Goal: Transaction & Acquisition: Purchase product/service

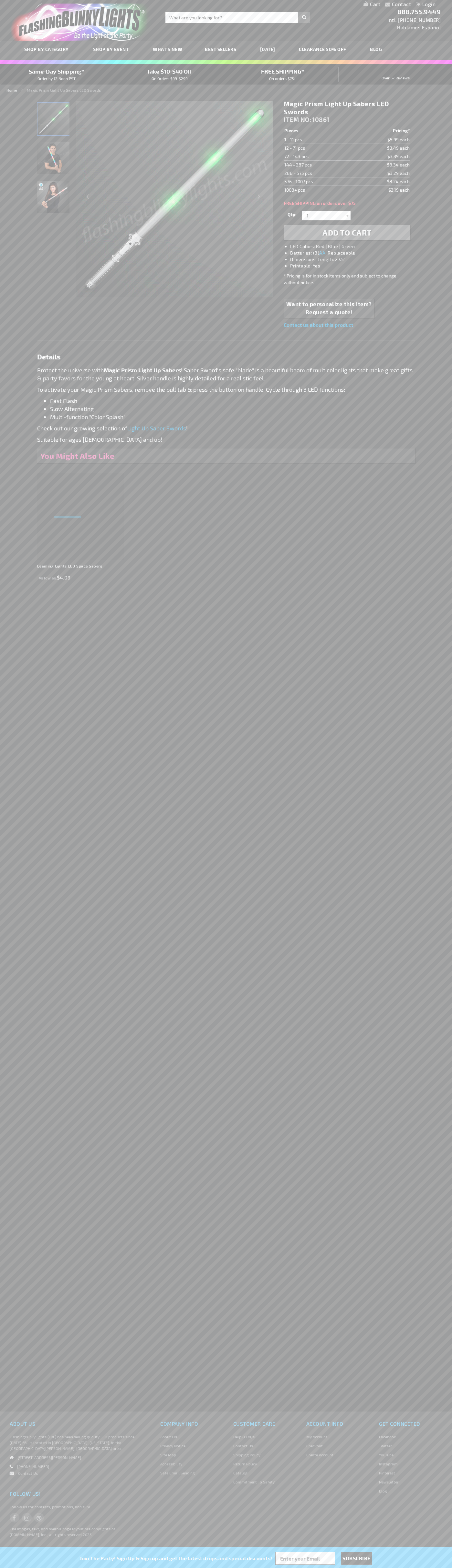
click at [353, 247] on li "LED Colors: Red | Blue | Green" at bounding box center [353, 247] width 126 height 7
click at [347, 233] on span "Add to Cart" at bounding box center [347, 232] width 49 height 9
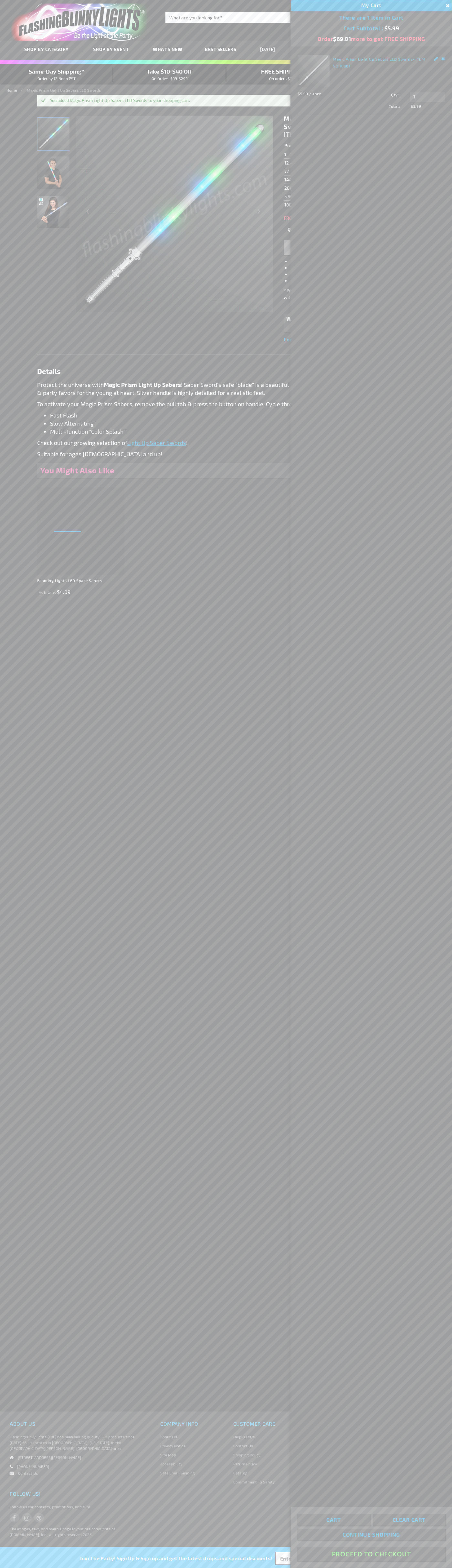
click at [371, 1554] on button "Proceed To Checkout" at bounding box center [371, 1554] width 148 height 15
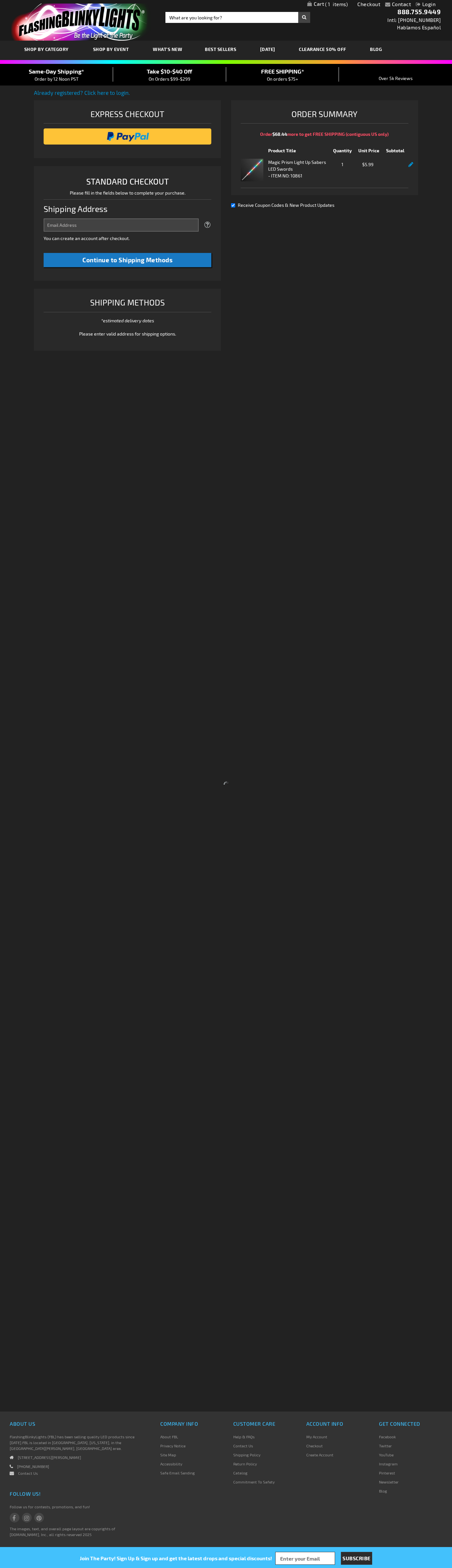
select select "US"
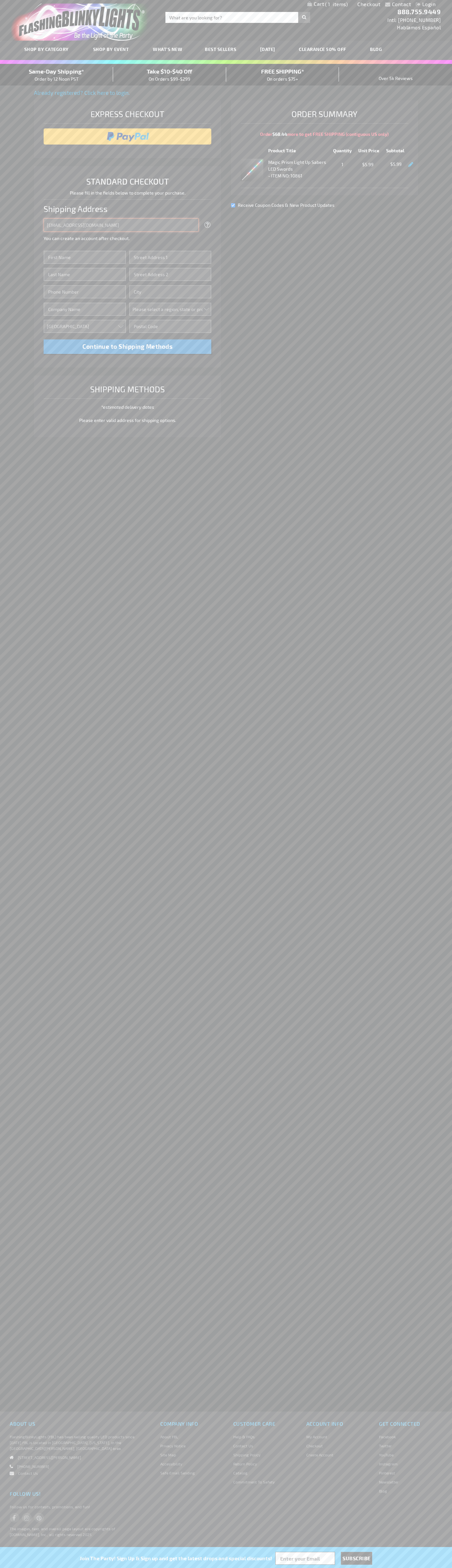
type input "johnsmith005@storebotmail.joonix.net"
type input "John"
type input "76 Ninth Avenue"
type input "First floor"
type input "new york"
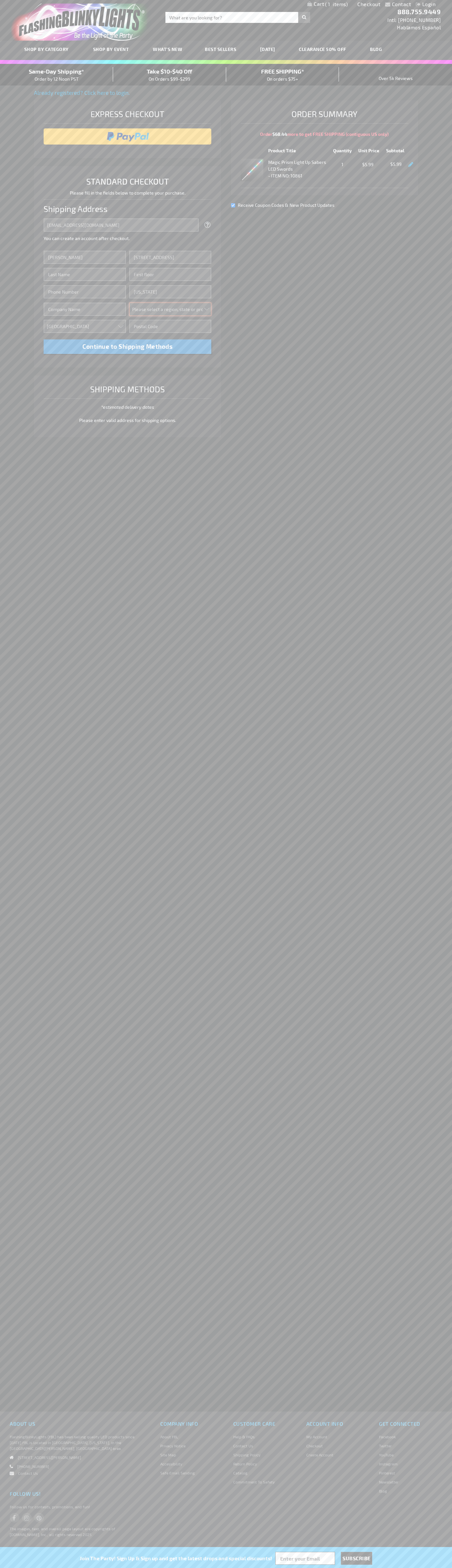
select select "43"
type input "10011"
type input "Smith"
type input "6502530000"
type input "John Smith"
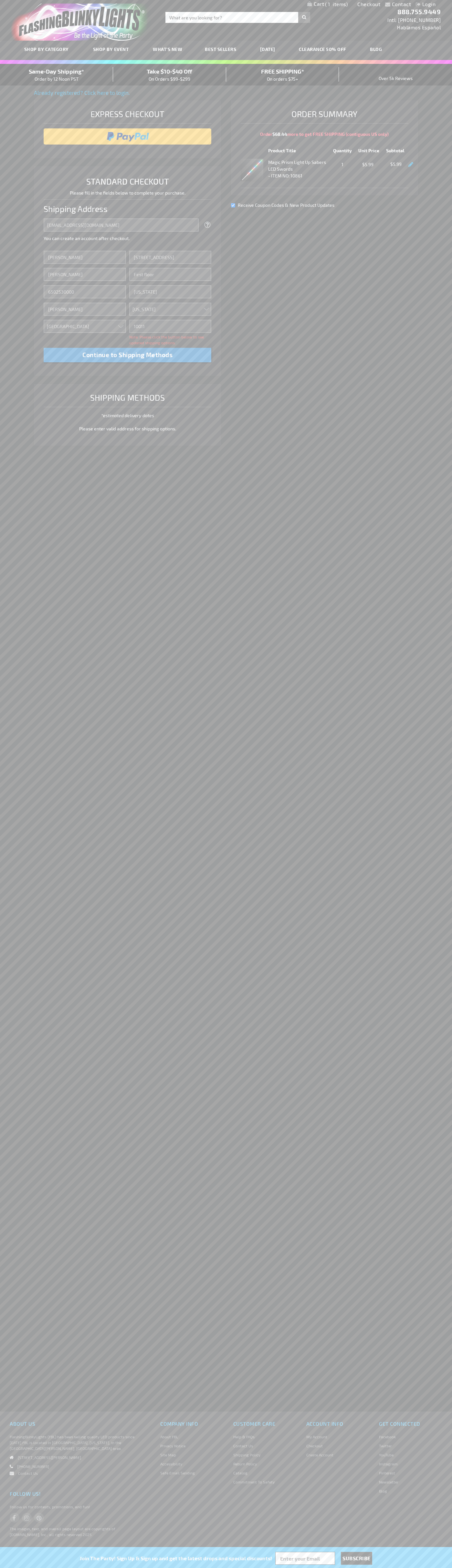
click at [57, 75] on div "Same-Day Shipping* Order by 12 Noon PST" at bounding box center [57, 74] width 113 height 15
click at [127, 136] on input "image" at bounding box center [127, 136] width 161 height 13
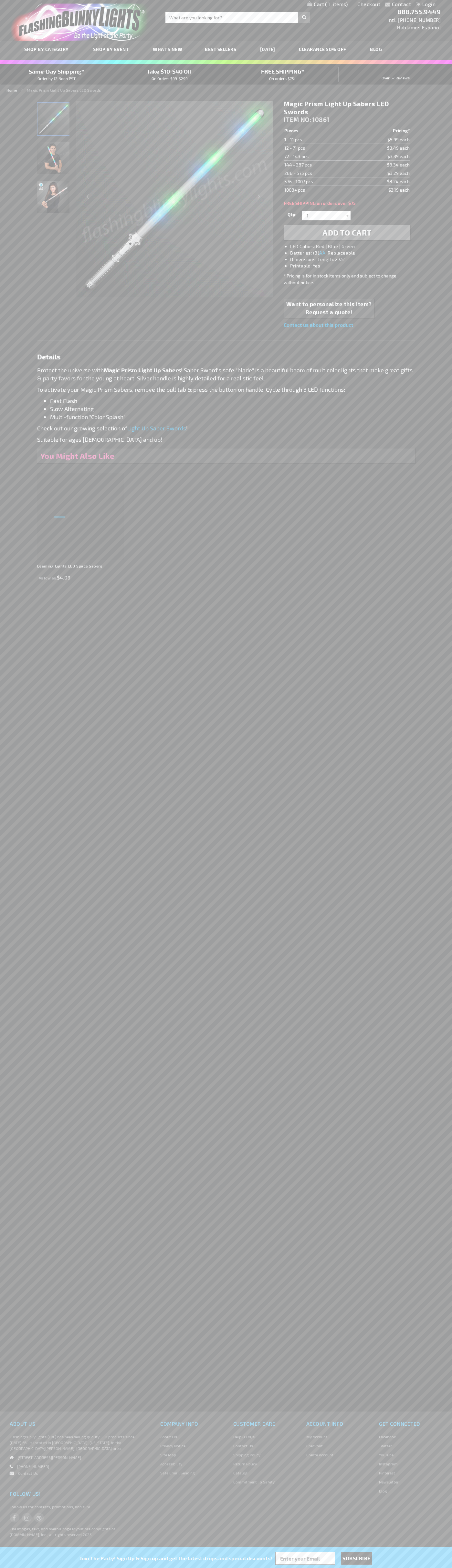
click at [327, 4] on span "1" at bounding box center [336, 4] width 23 height 6
